Goal: Task Accomplishment & Management: Manage account settings

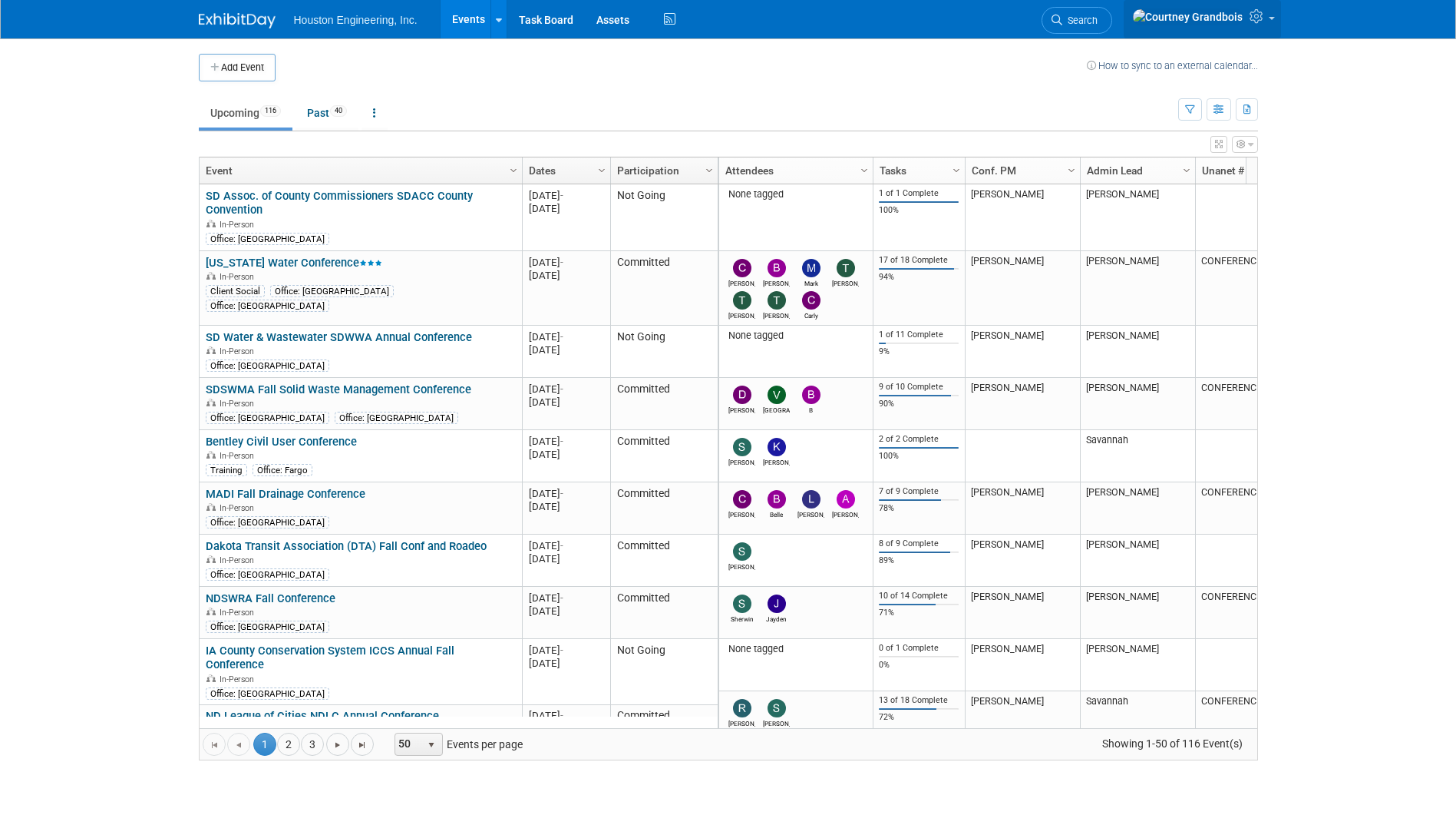
click at [1249, 23] on icon at bounding box center [1258, 16] width 18 height 13
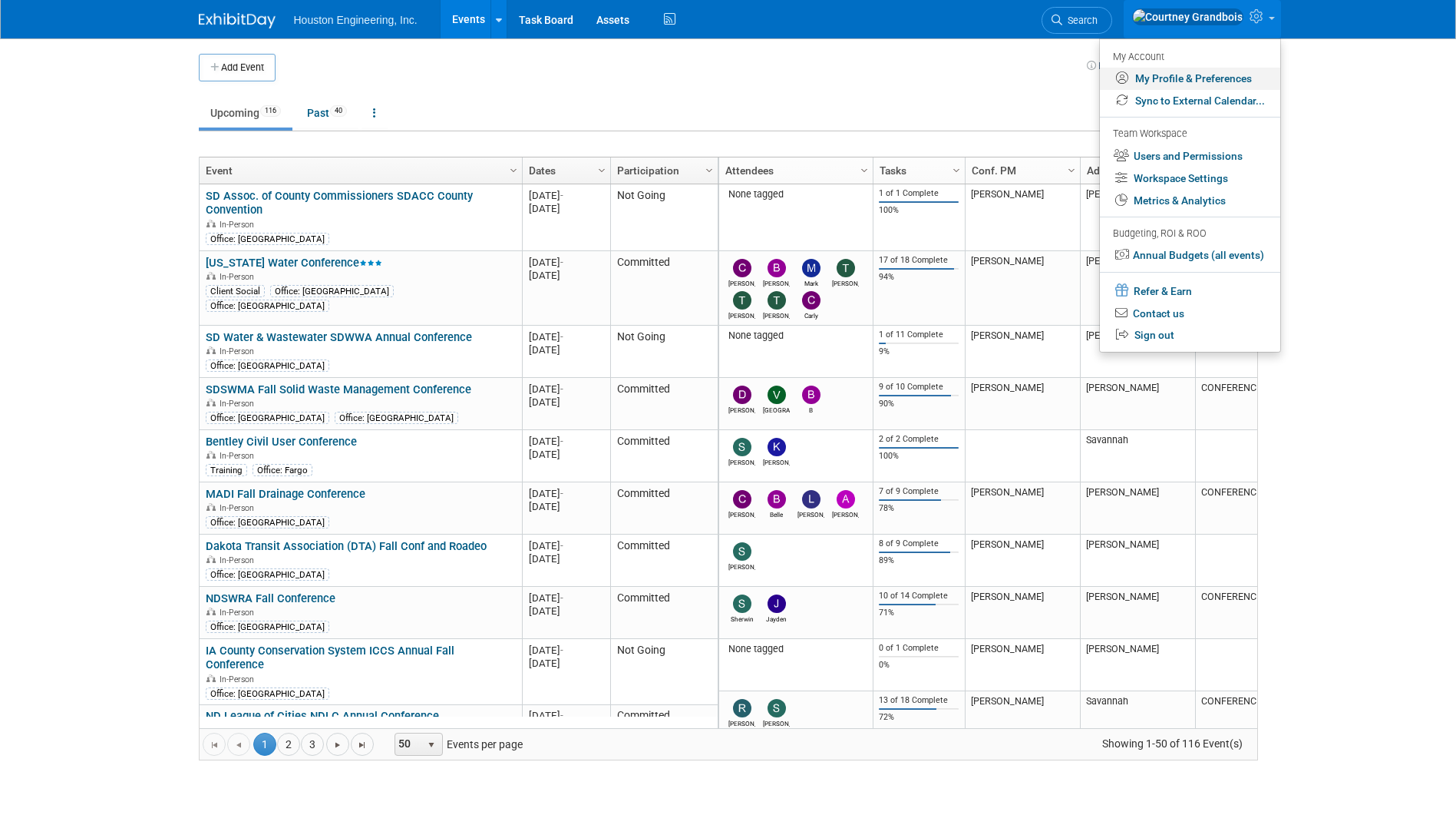
click at [1212, 83] on link "My Profile & Preferences" at bounding box center [1190, 78] width 180 height 22
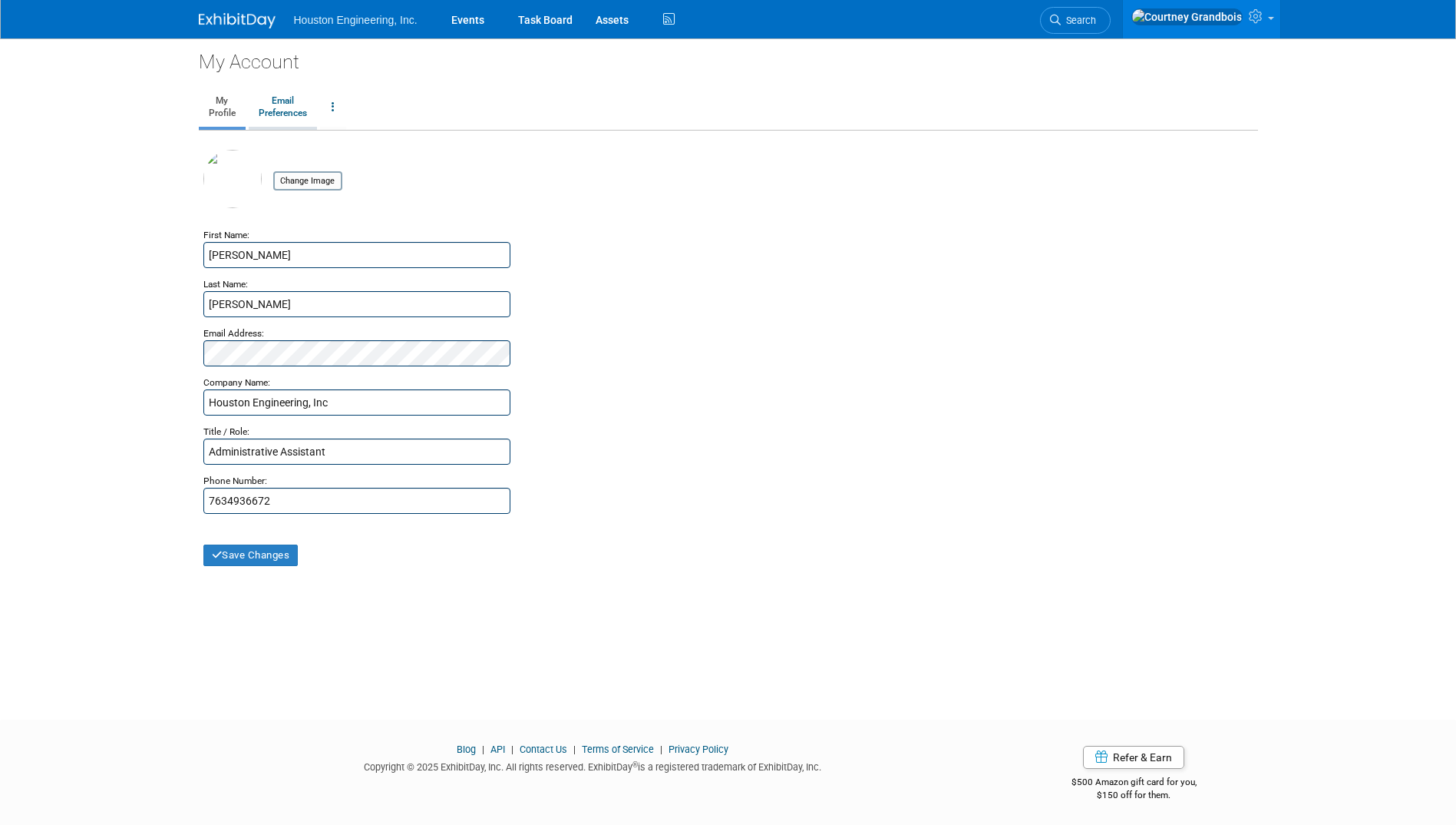
click at [287, 102] on link "Email Preferences" at bounding box center [282, 108] width 68 height 39
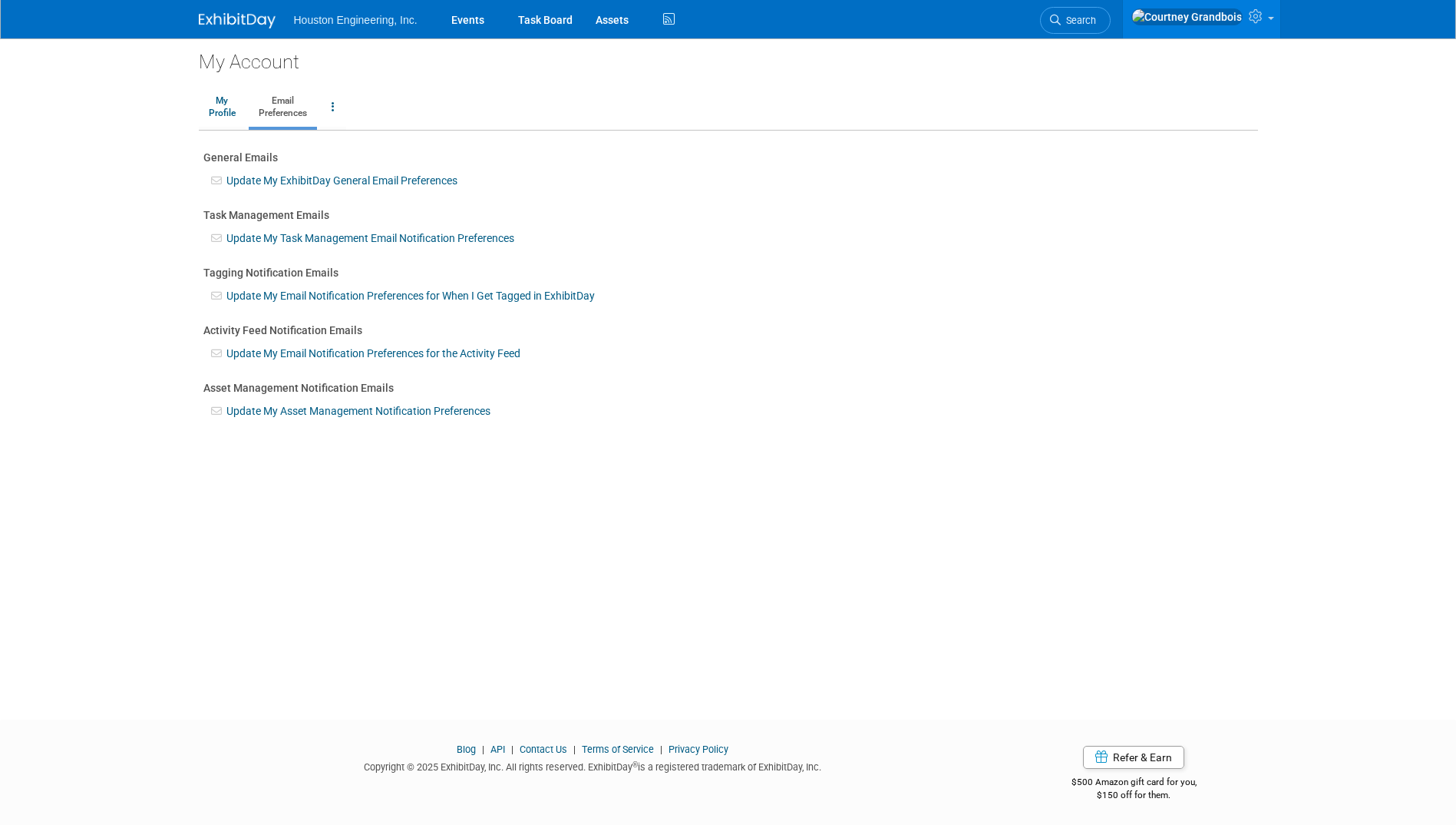
scroll to position [3, 0]
click at [316, 242] on link "Update My Task Management Email Notification Preferences" at bounding box center [370, 235] width 287 height 13
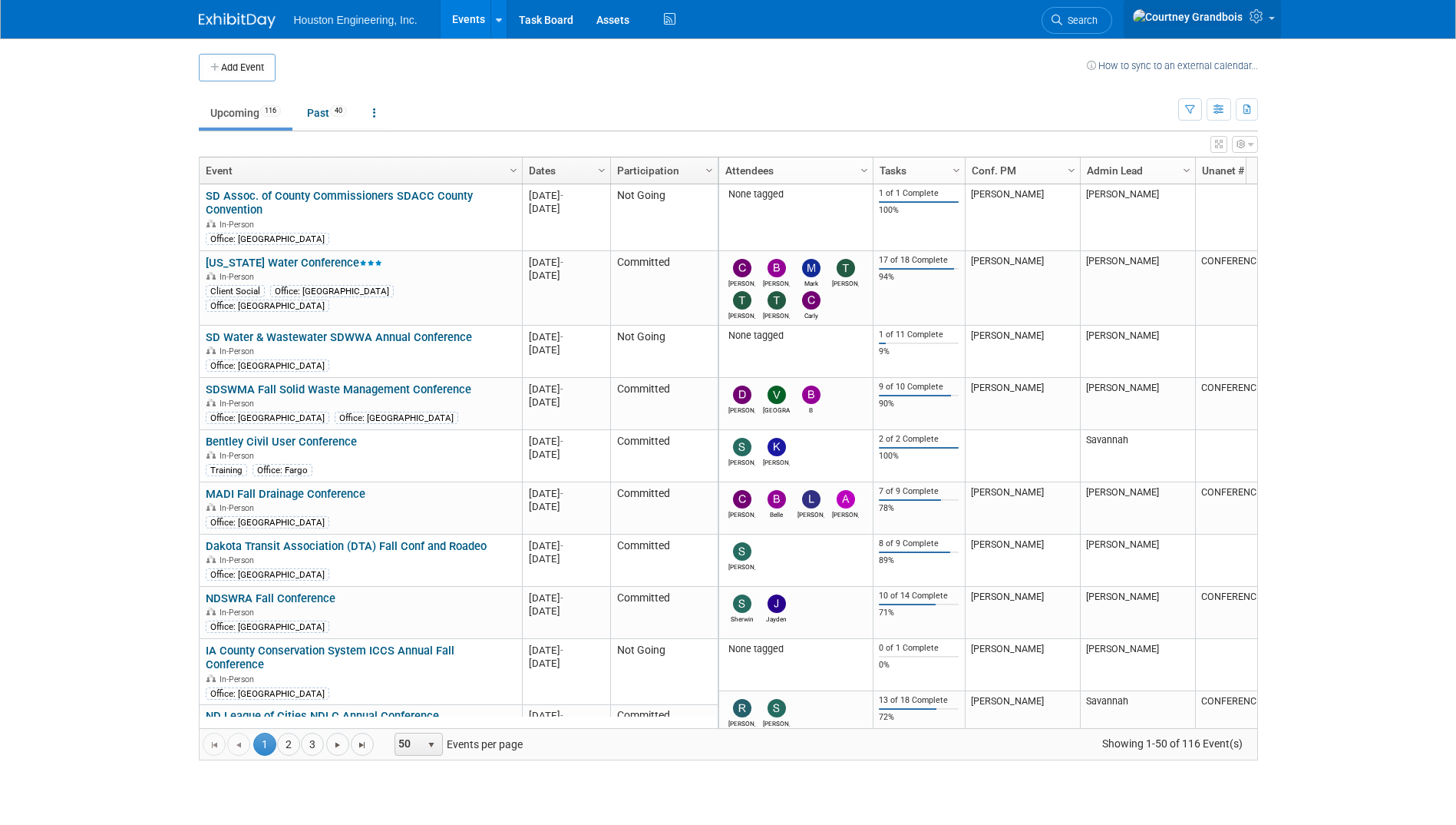
click at [1232, 25] on img at bounding box center [1188, 17] width 111 height 17
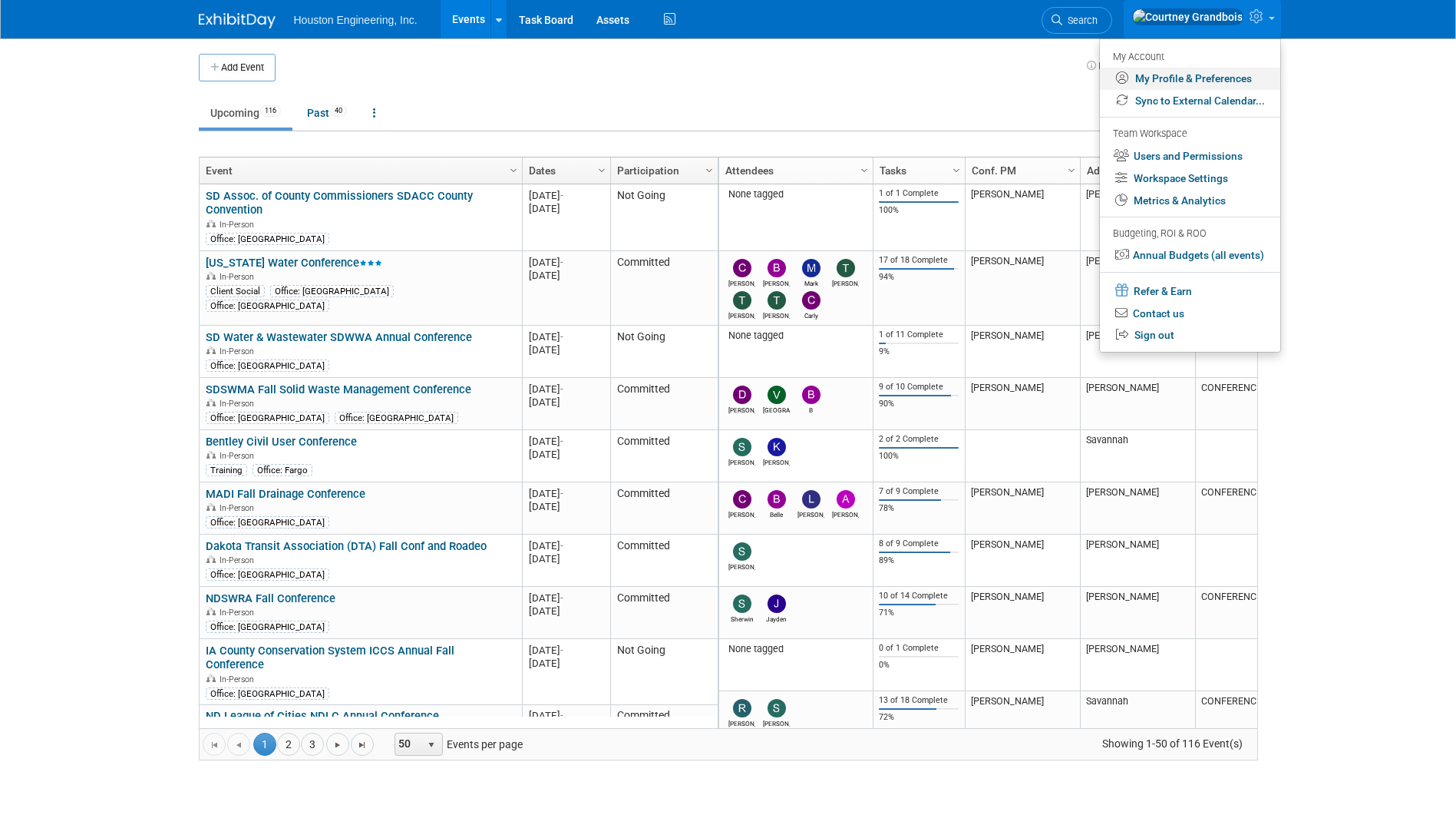
click at [1185, 75] on link "My Profile & Preferences" at bounding box center [1190, 78] width 180 height 22
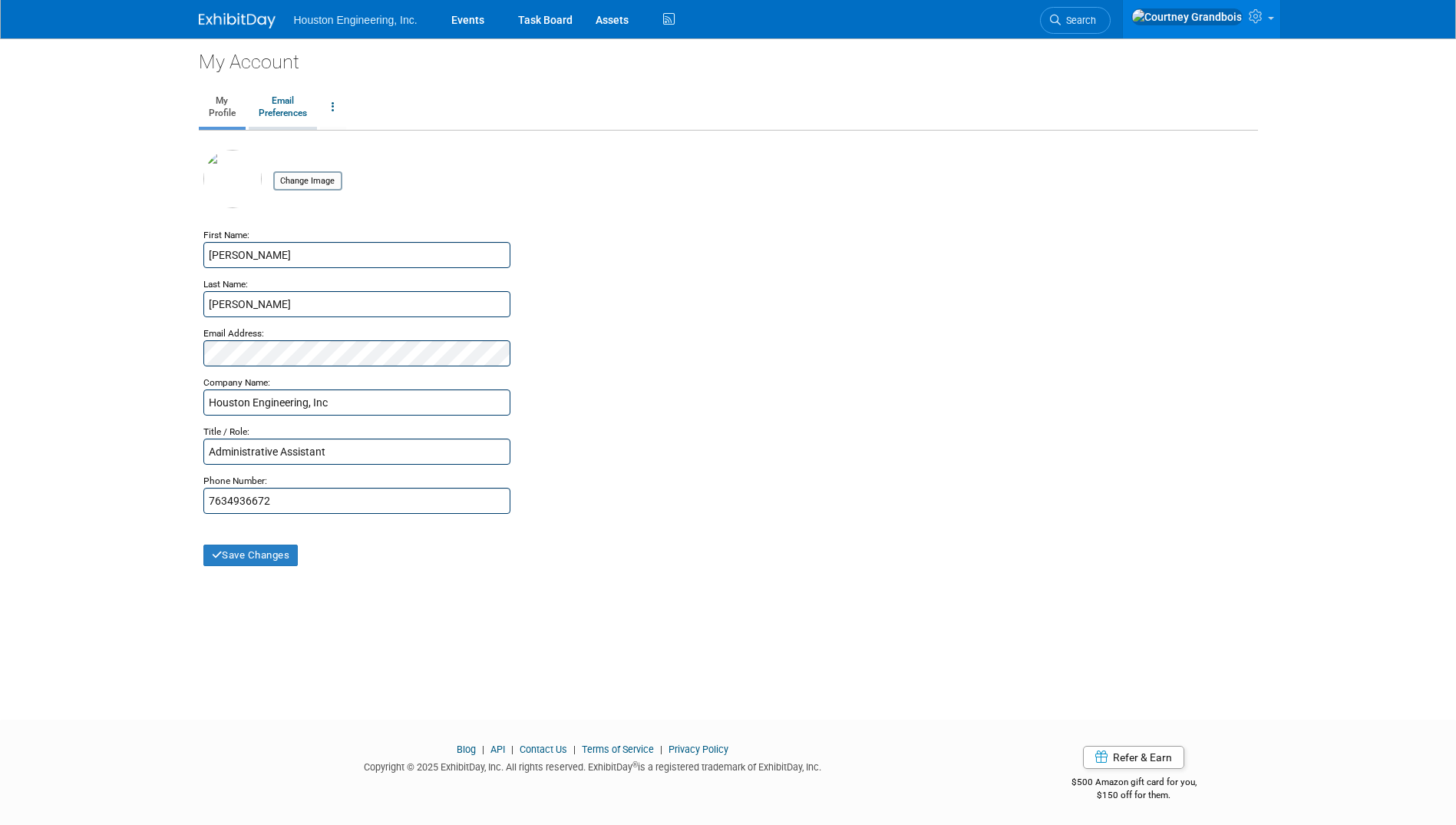
click at [292, 105] on link "Email Preferences" at bounding box center [282, 108] width 68 height 39
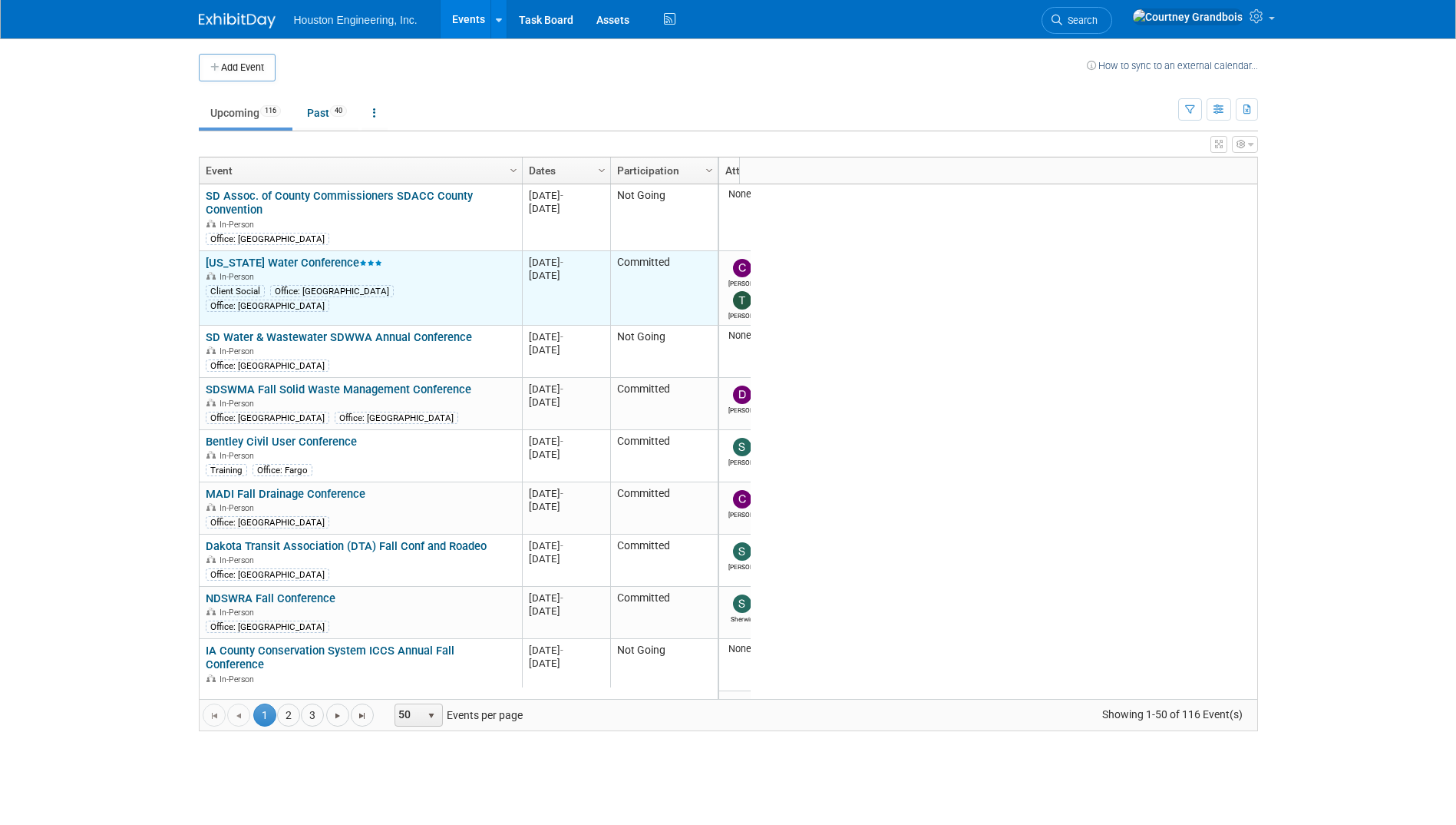
click at [316, 266] on link "[US_STATE] Water Conference" at bounding box center [293, 262] width 176 height 13
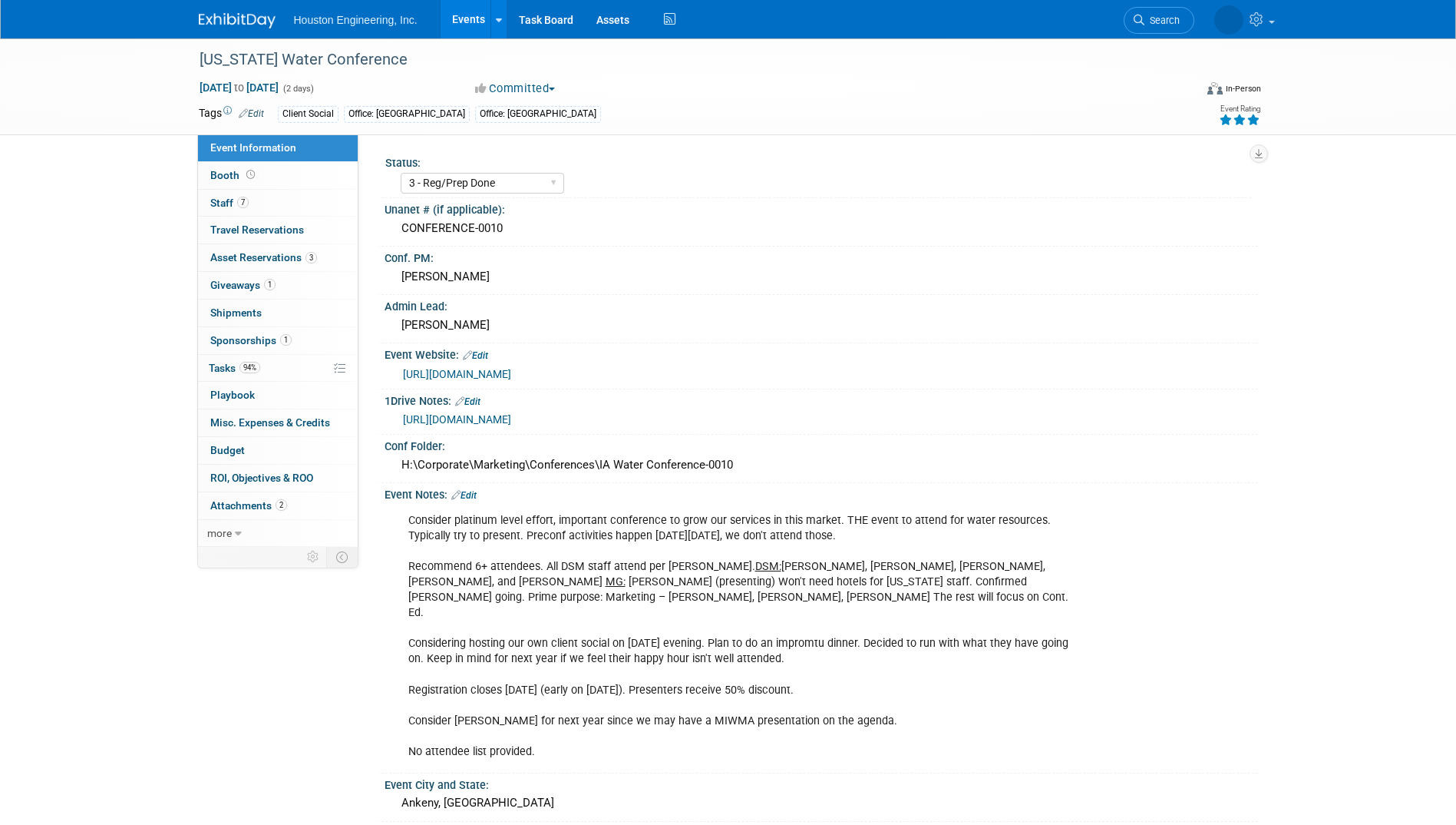
select select "3 - Reg/Prep Done"
select select "Yes"
select select "Water Resources"
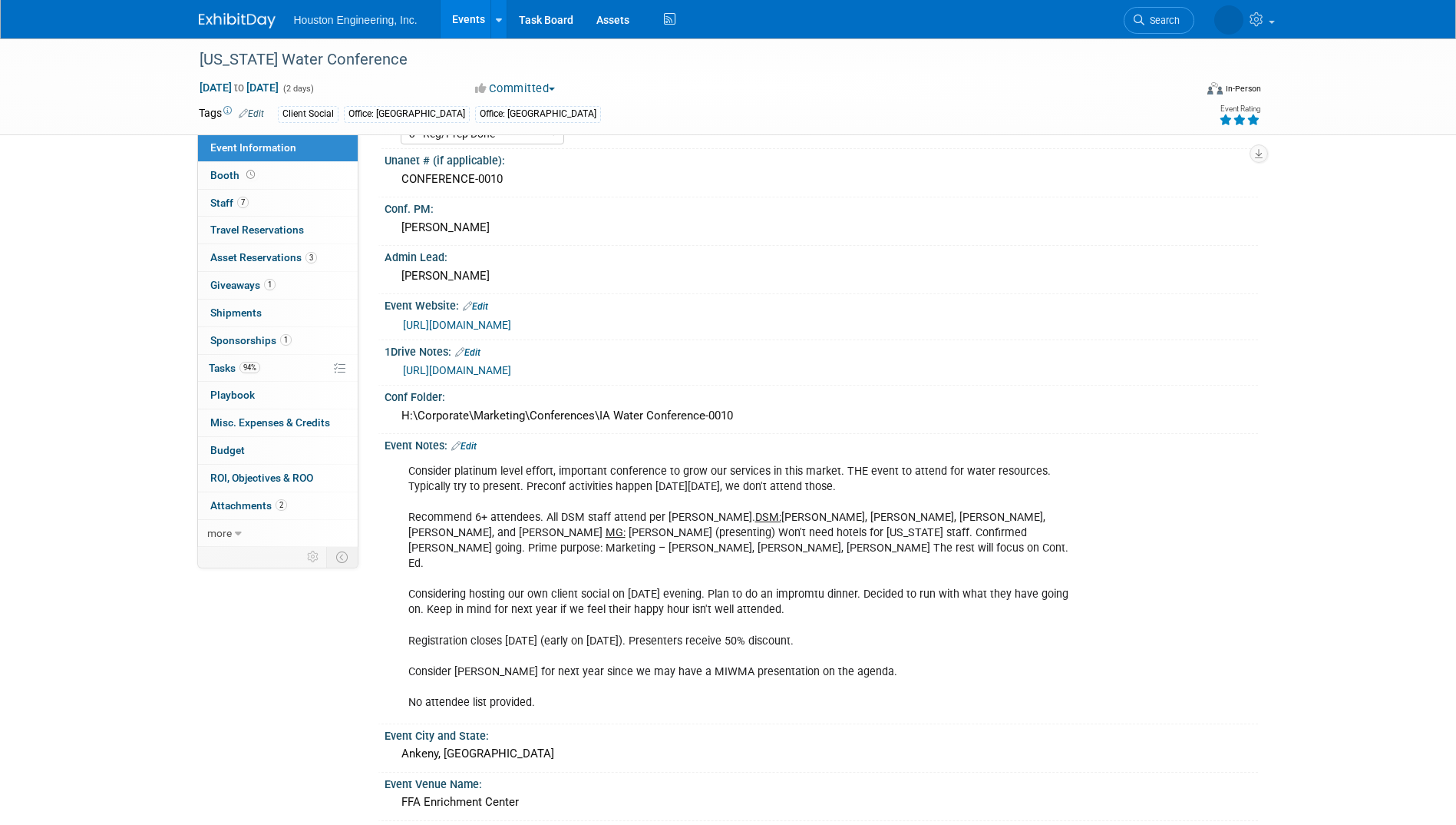
scroll to position [77, 0]
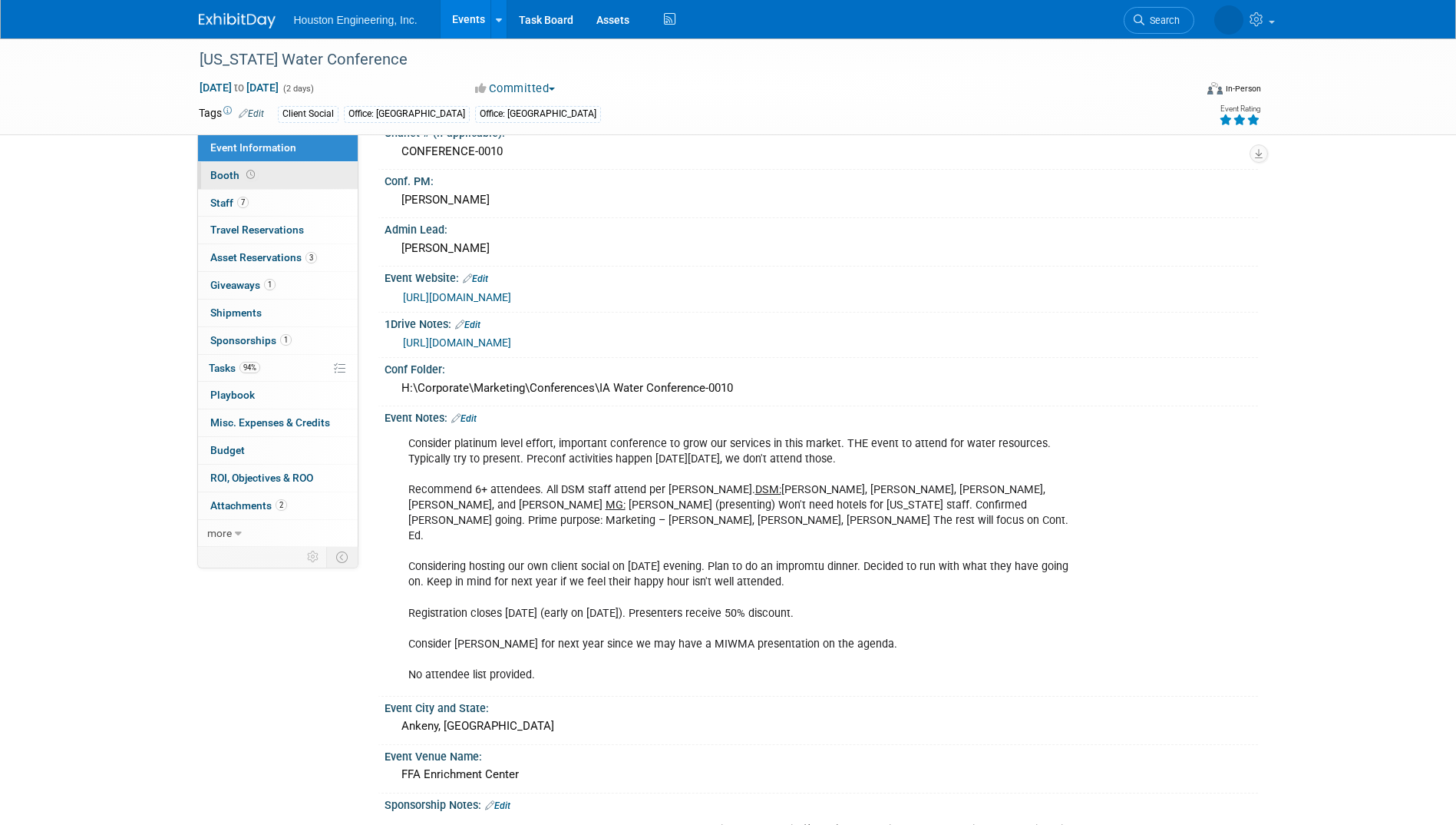
drag, startPoint x: 227, startPoint y: 175, endPoint x: 220, endPoint y: 183, distance: 10.6
click at [227, 175] on span "Booth" at bounding box center [234, 175] width 47 height 13
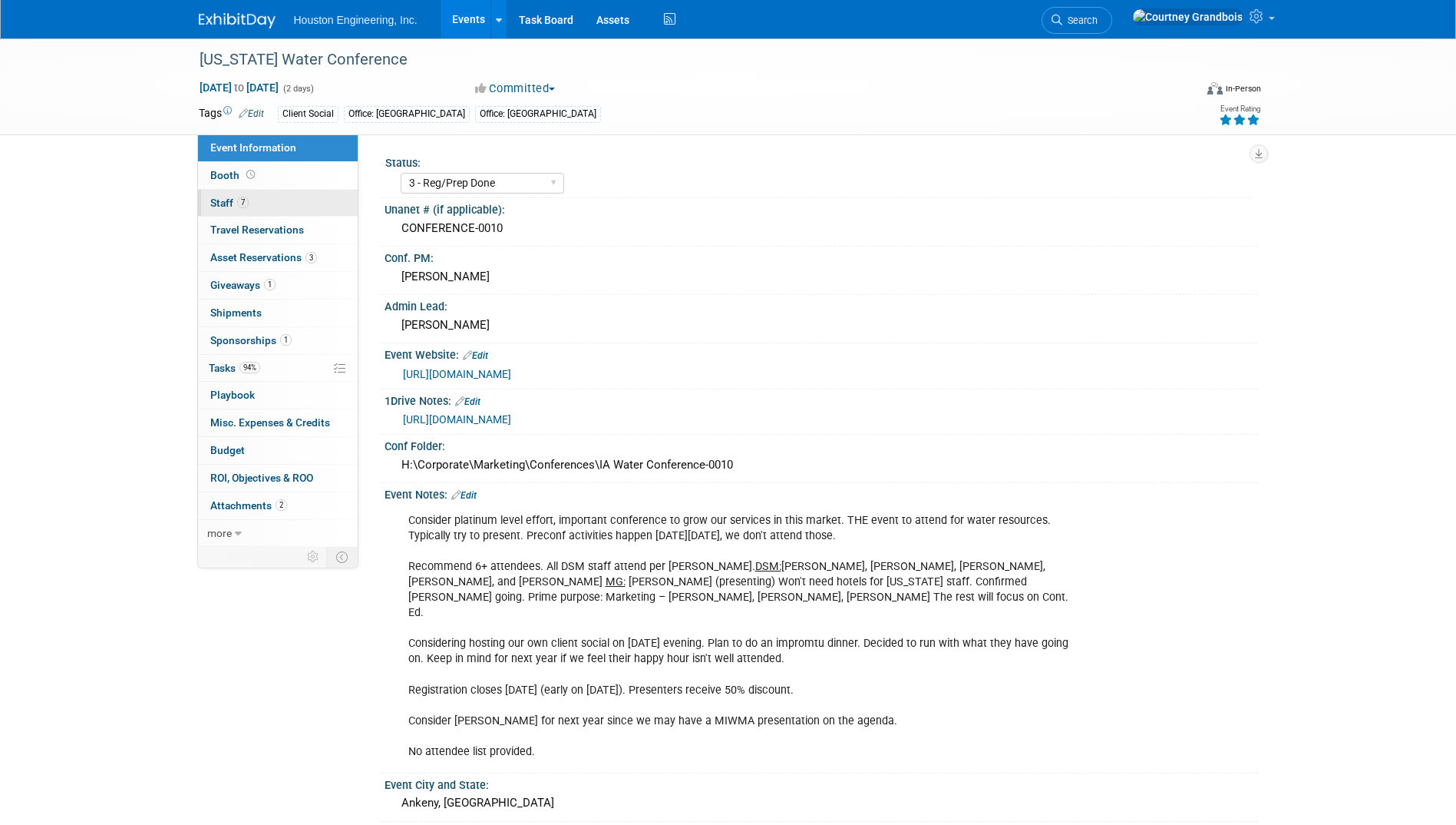
select select "Yes"
select select "Des Moines"
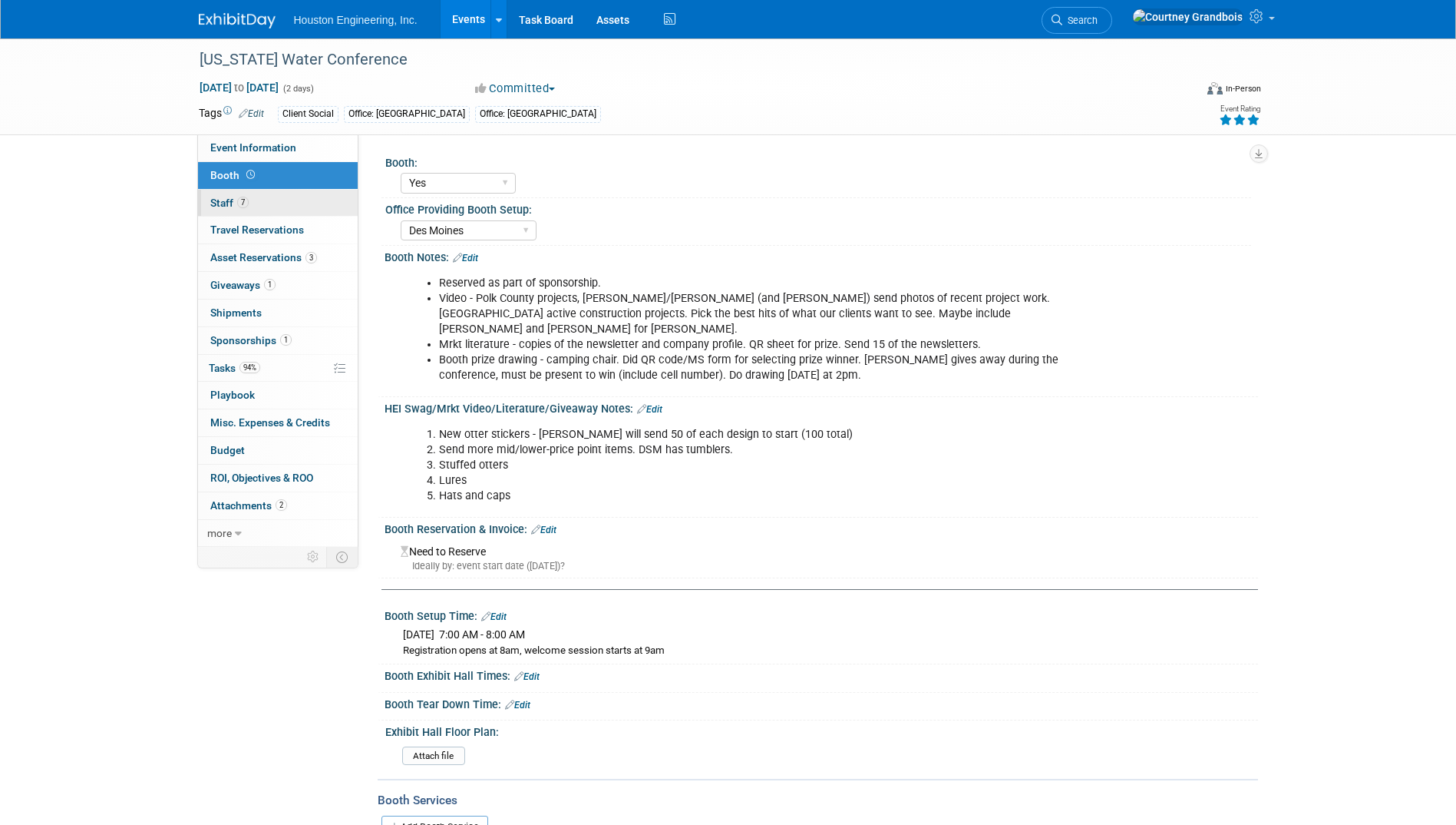
click at [211, 205] on span "Staff 7" at bounding box center [229, 202] width 39 height 13
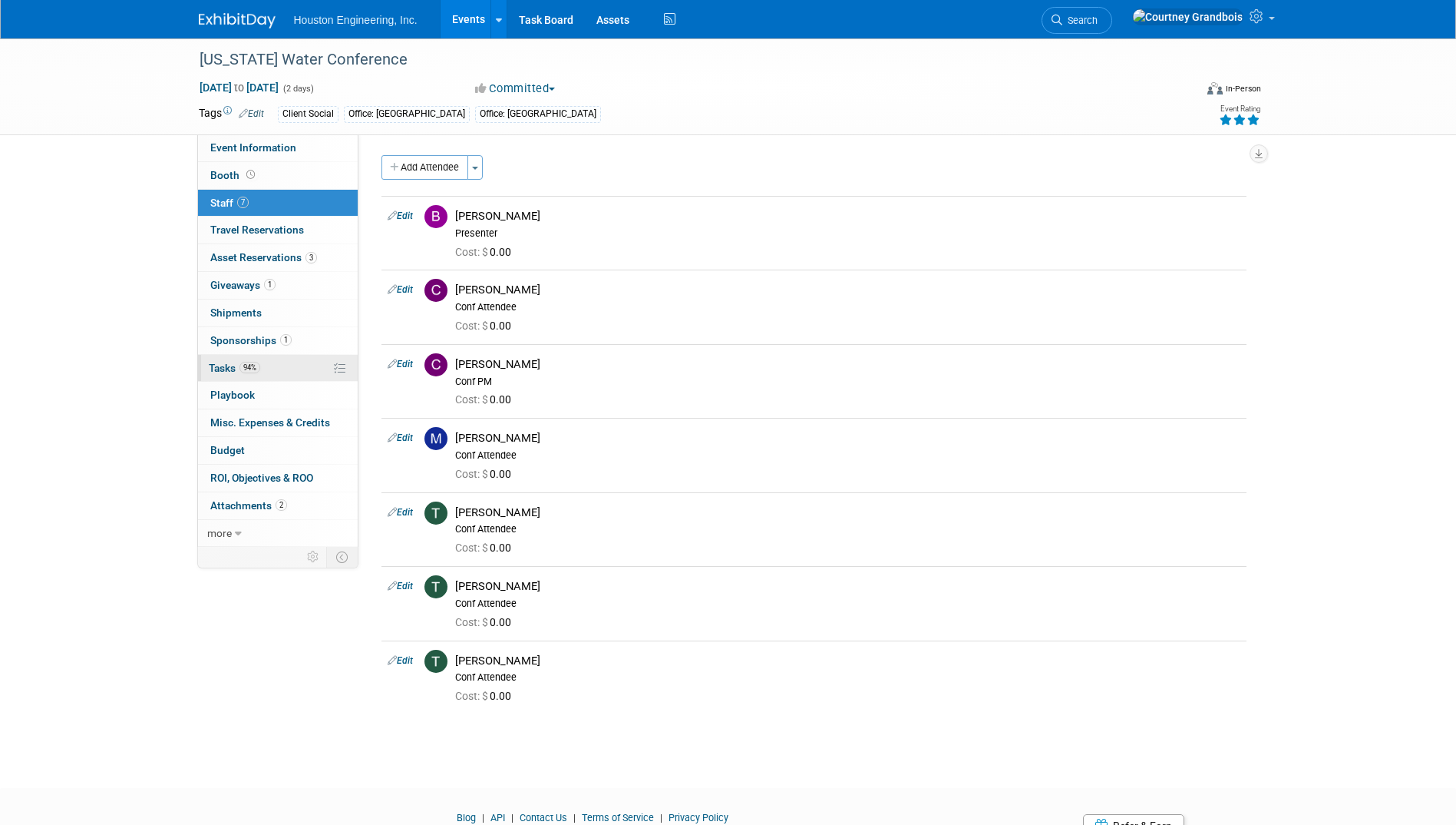
click at [214, 364] on span "Tasks 94%" at bounding box center [234, 368] width 51 height 13
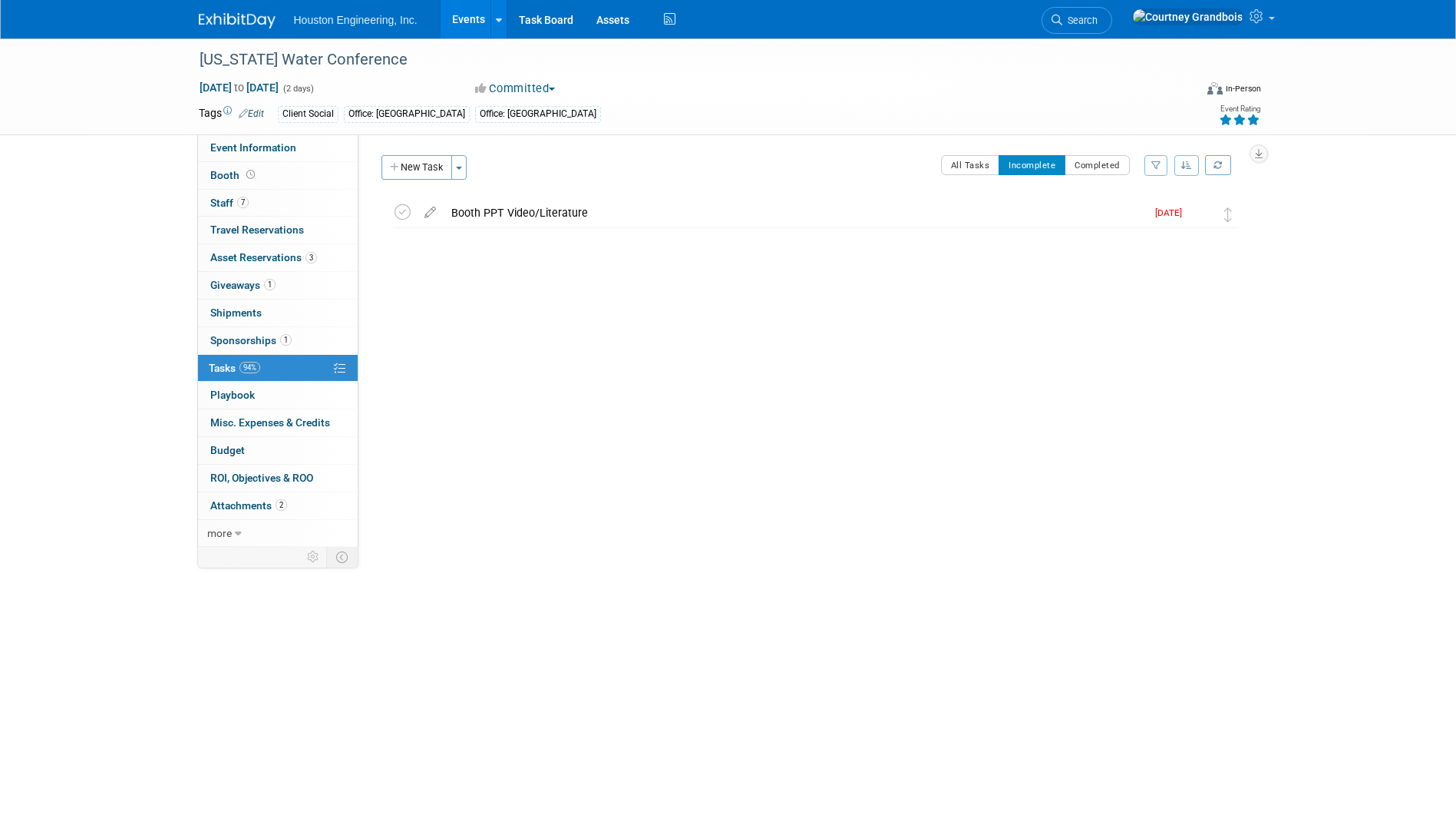
click at [963, 152] on div "Status: 1 - GNG/KO Needed 2 - Post KO/Active Planning 3 - Reg/Prep Done Unanet …" at bounding box center [808, 340] width 900 height 412
click at [953, 162] on button "All Tasks" at bounding box center [970, 165] width 59 height 20
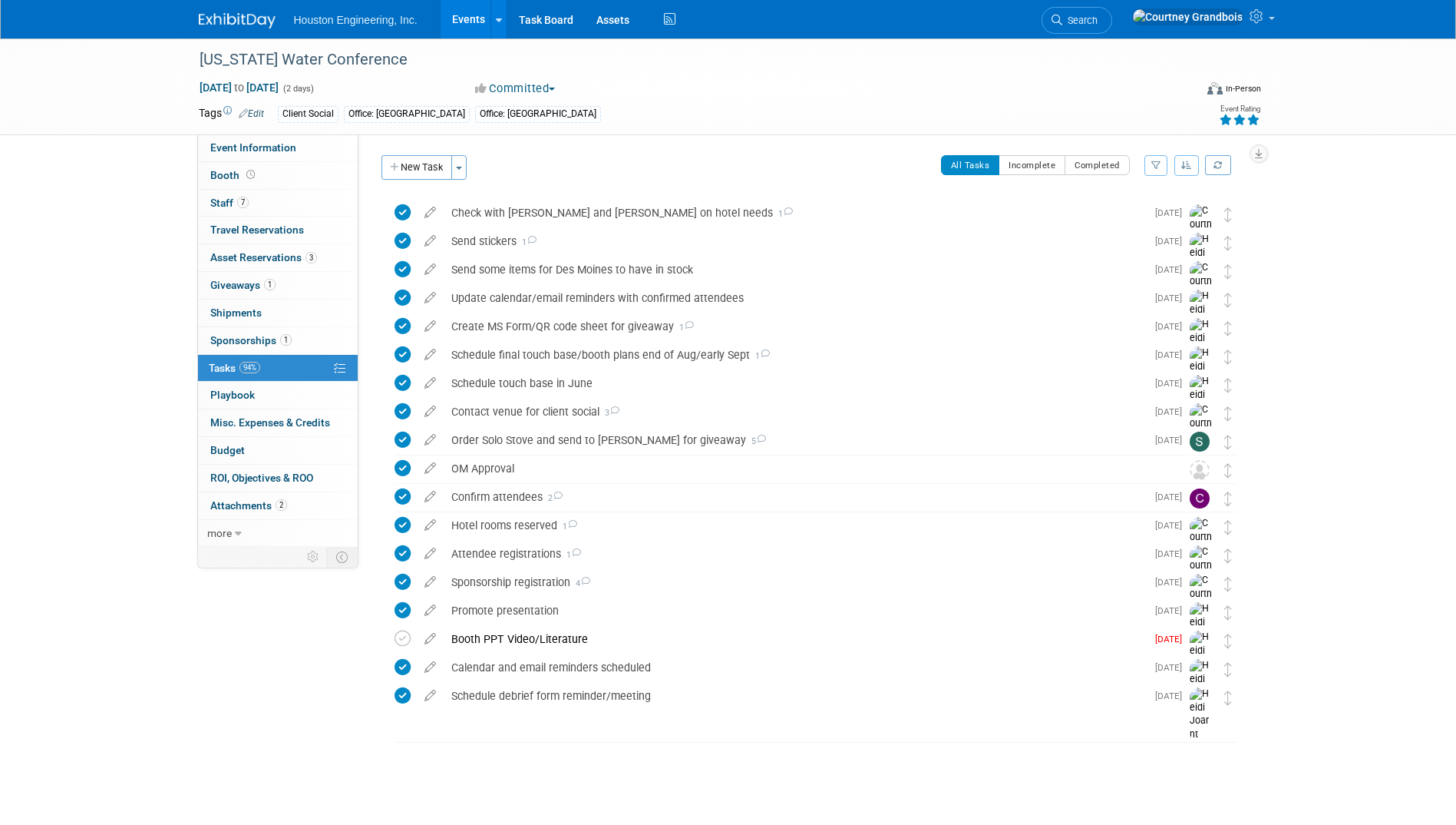
click at [258, 135] on div "Iowa Water Conference Sep 9, 2025 to Sep 10, 2025 (2 days) Sep 9, 2025 to Sep 1…" at bounding box center [728, 87] width 1456 height 97
click at [253, 140] on link "Event Information" at bounding box center [277, 148] width 159 height 27
select select "3 - Reg/Prep Done"
select select "Yes"
select select "Water Resources"
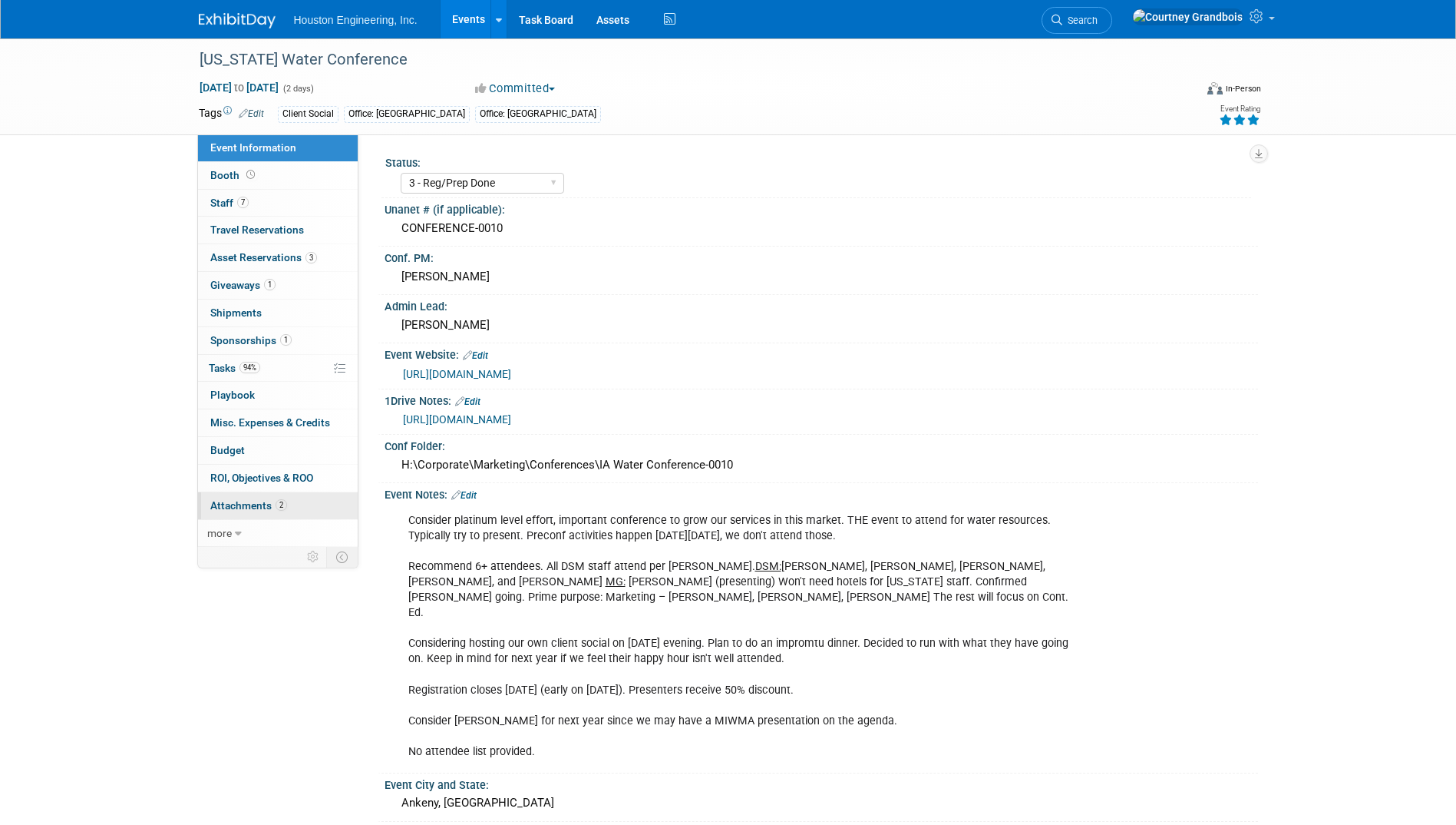
click at [304, 515] on link "2 Attachments 2" at bounding box center [277, 505] width 159 height 27
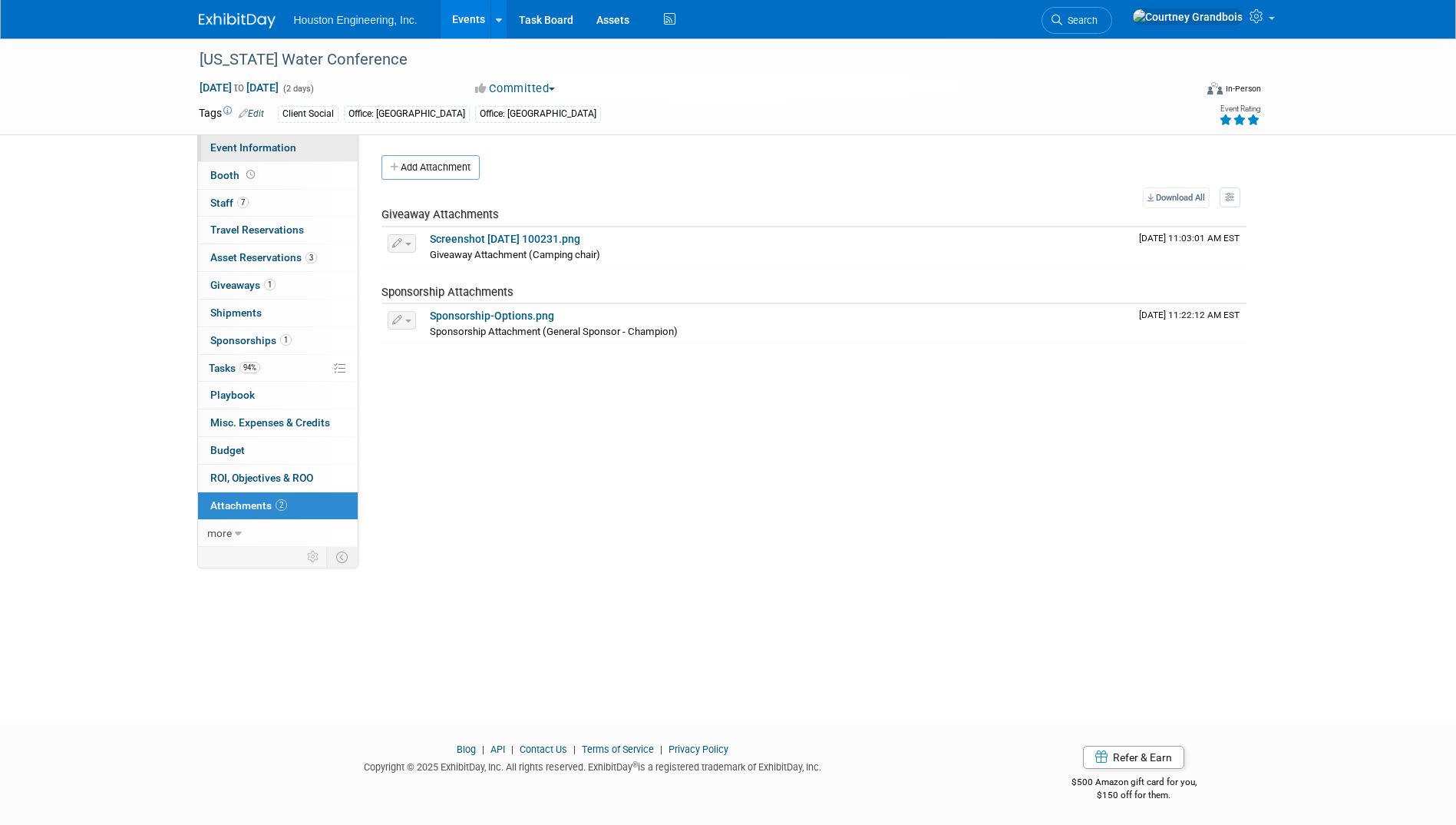
click at [266, 142] on span "Event Information" at bounding box center [253, 147] width 86 height 13
select select "3 - Reg/Prep Done"
select select "Yes"
select select "Water Resources"
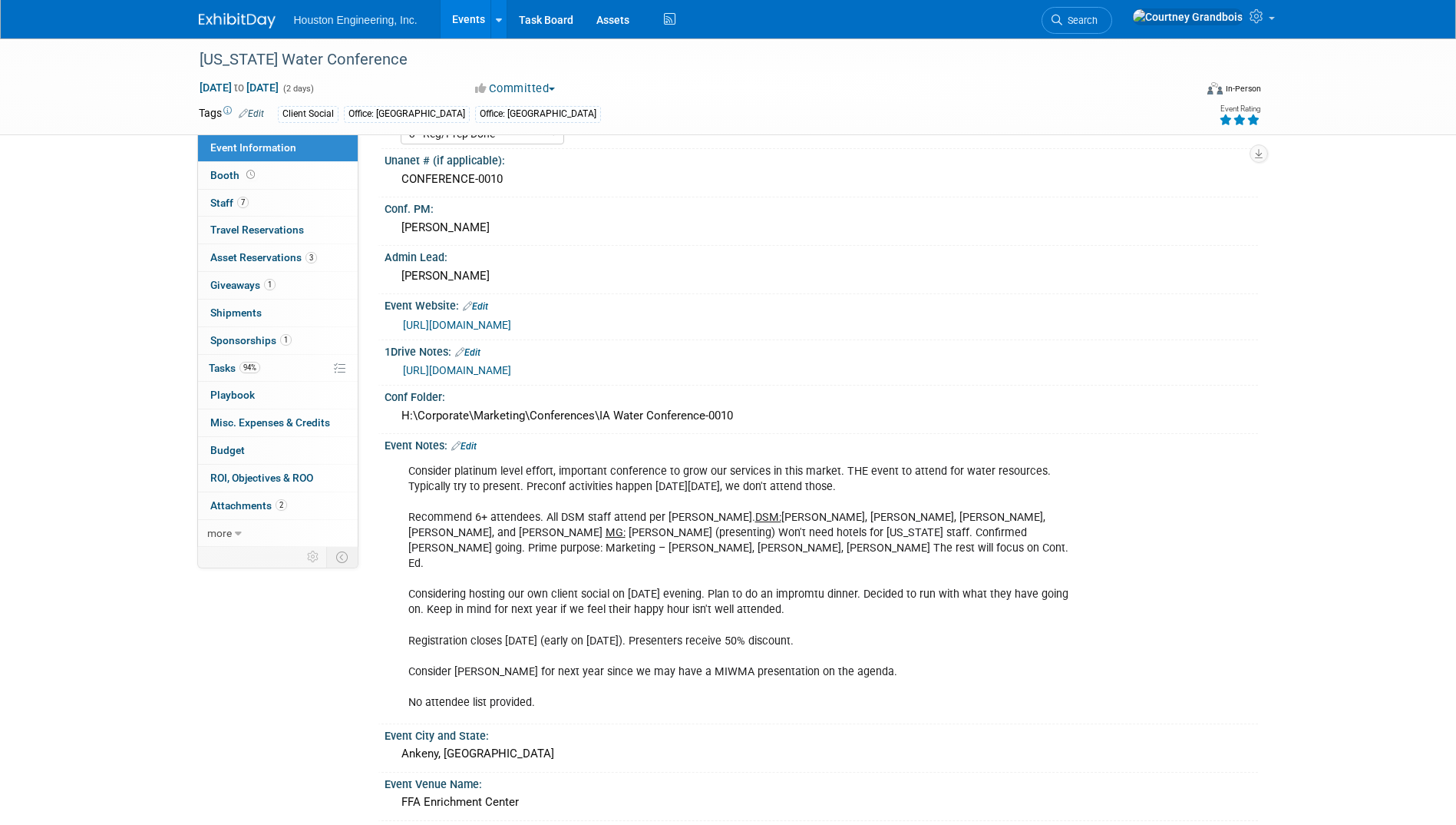
scroll to position [77, 0]
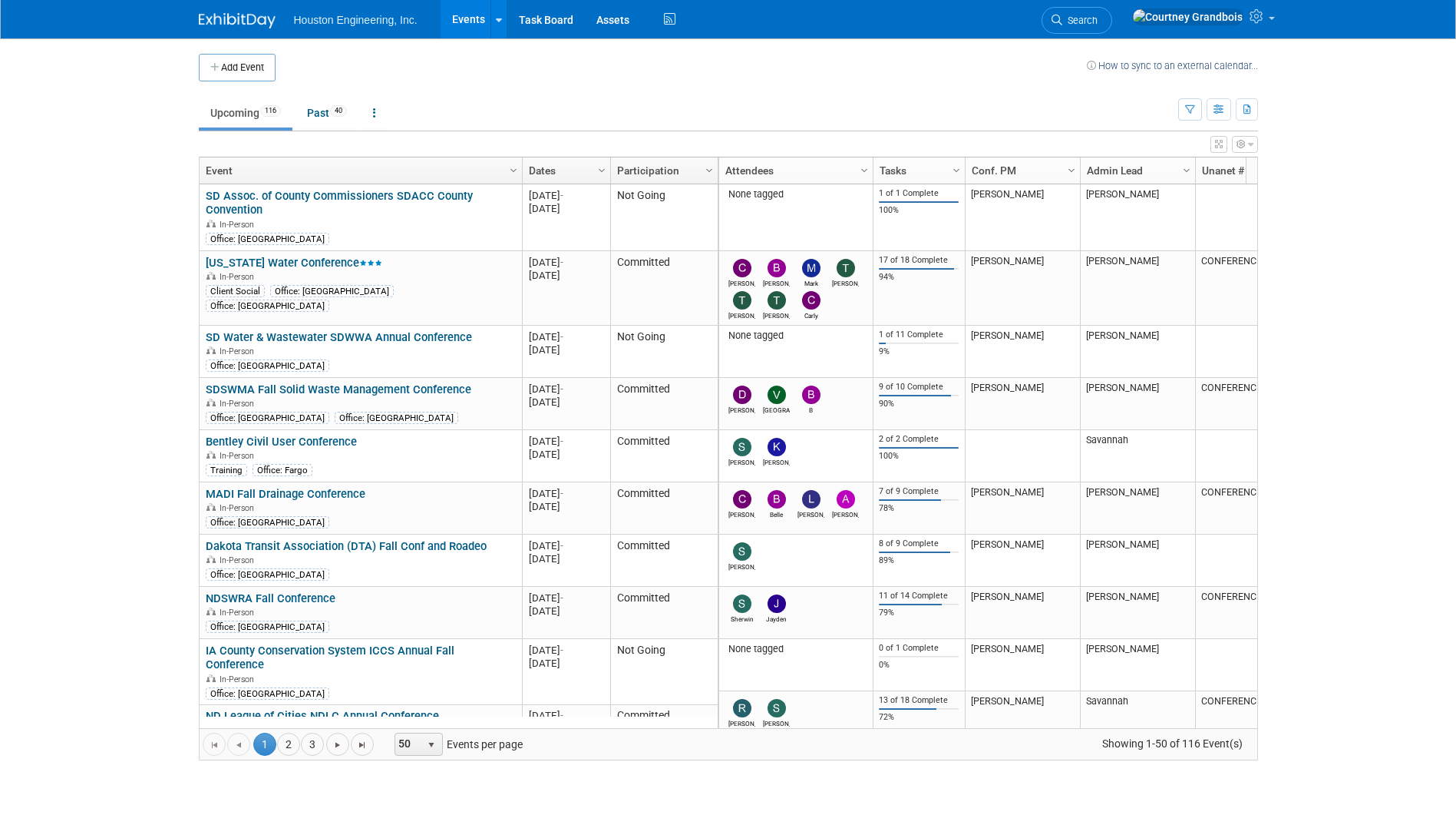
click at [482, 26] on link "Events" at bounding box center [468, 19] width 56 height 39
click at [389, 332] on link "SD Water & Wastewater SDWWA Annual Conference" at bounding box center [339, 337] width 266 height 13
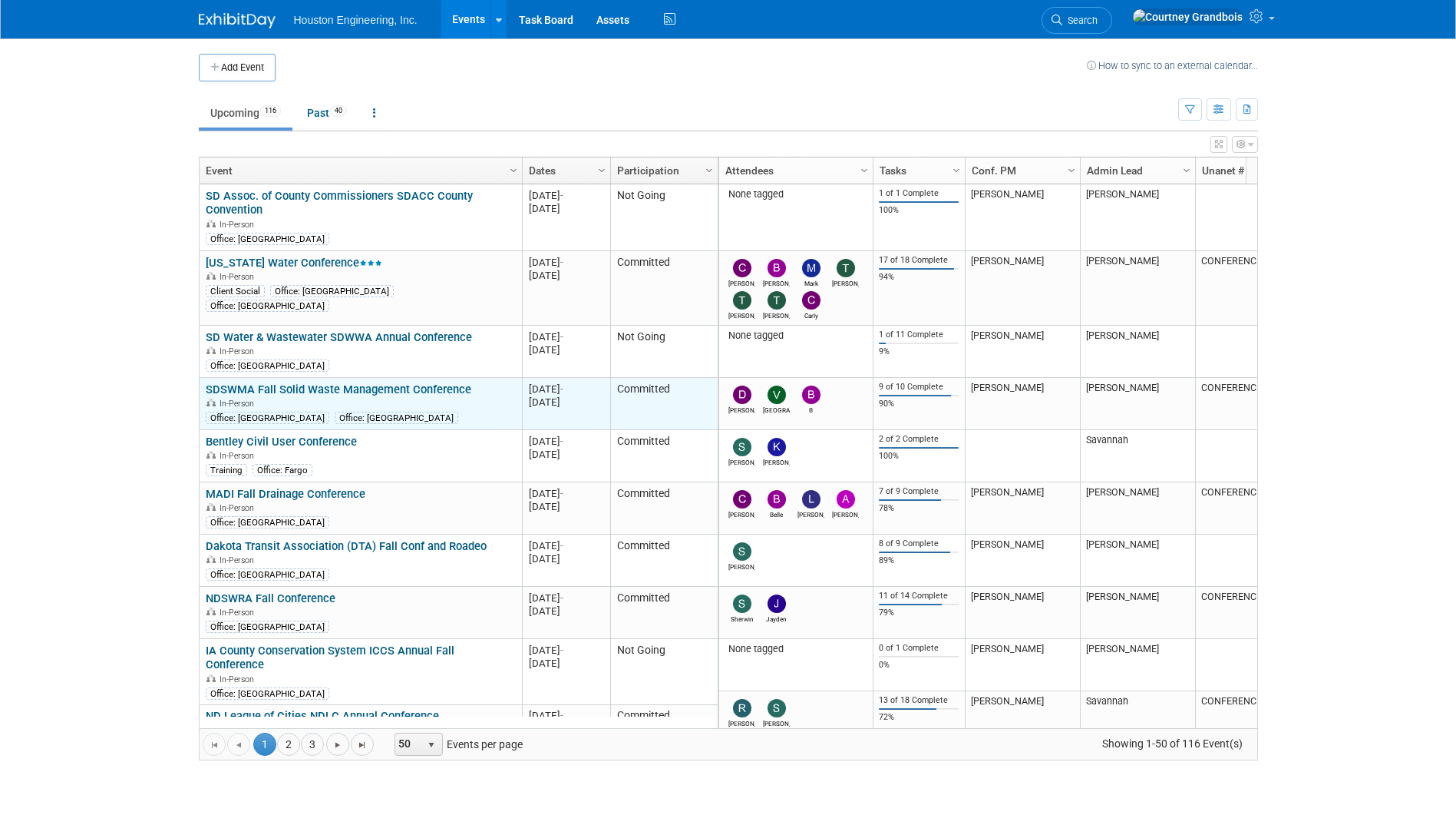
click at [405, 392] on link "SDSWMA Fall Solid Waste Management Conference" at bounding box center [338, 389] width 266 height 13
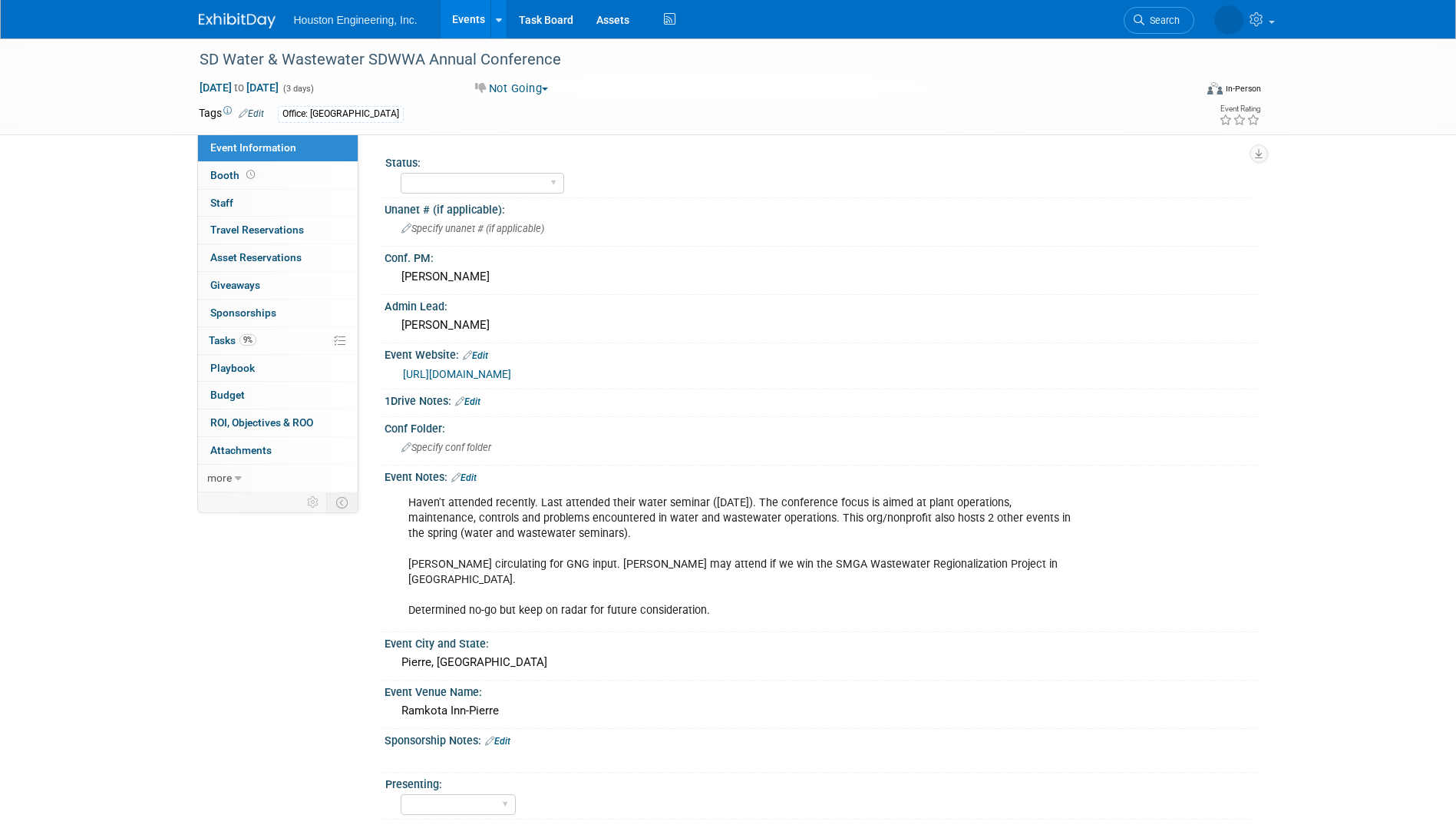
select select "Mun. Infrastructure"
click at [244, 339] on span "9%" at bounding box center [248, 340] width 17 height 12
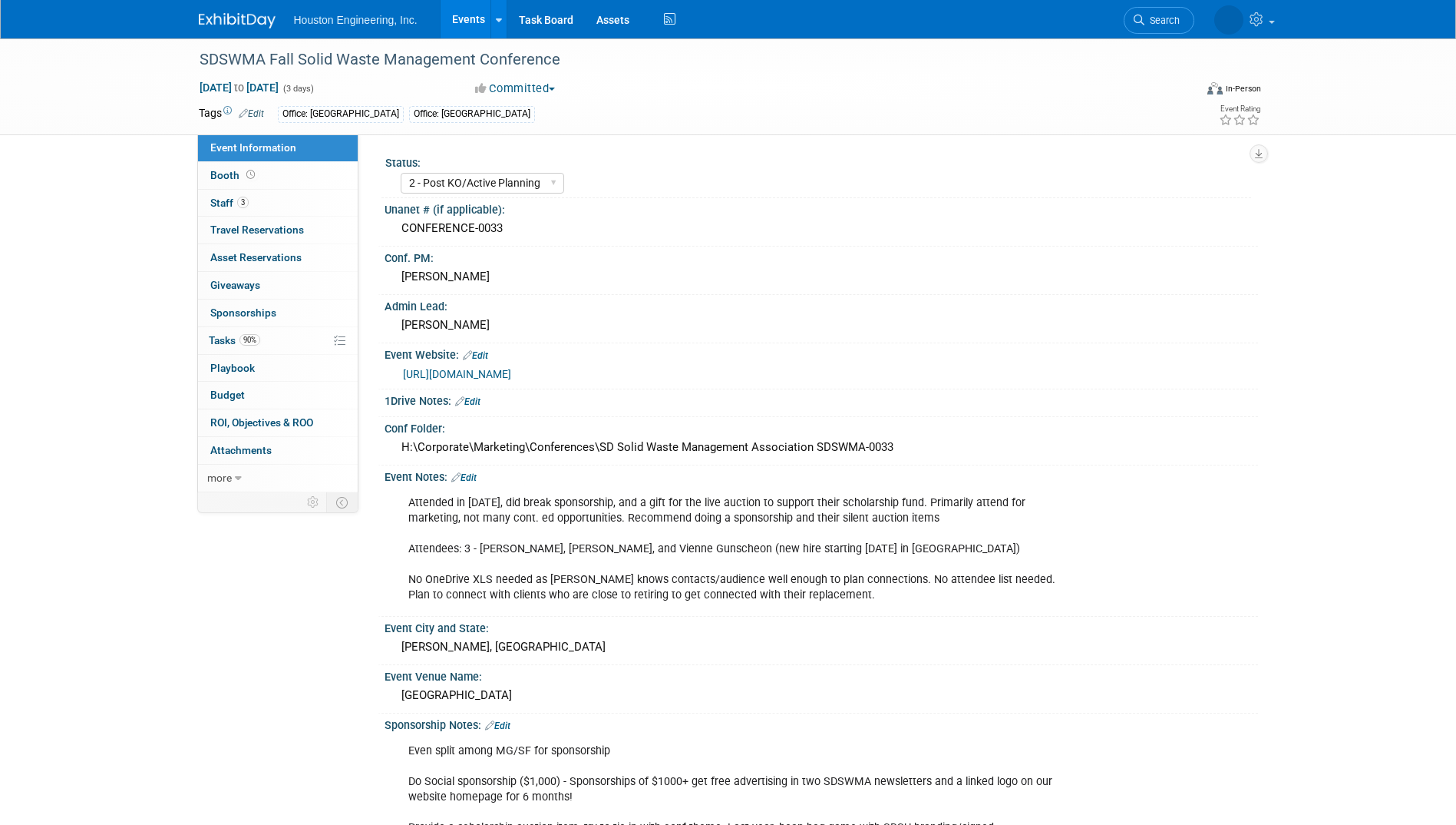
select select "2 - Post KO/Active Planning"
select select "No"
select select "Multi-sector/Any/All"
click at [229, 337] on span "Tasks 90%" at bounding box center [234, 340] width 51 height 13
